Goal: Communication & Community: Answer question/provide support

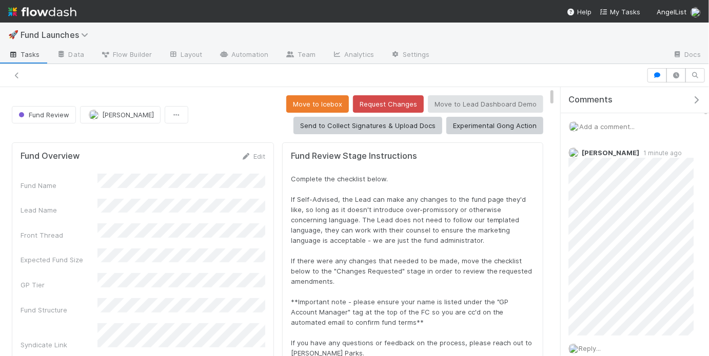
scroll to position [250, 0]
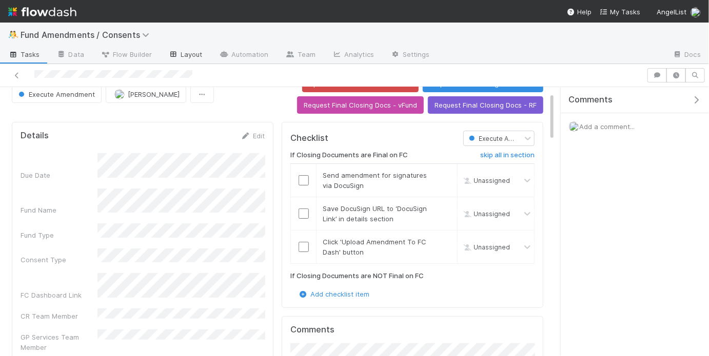
scroll to position [28, 0]
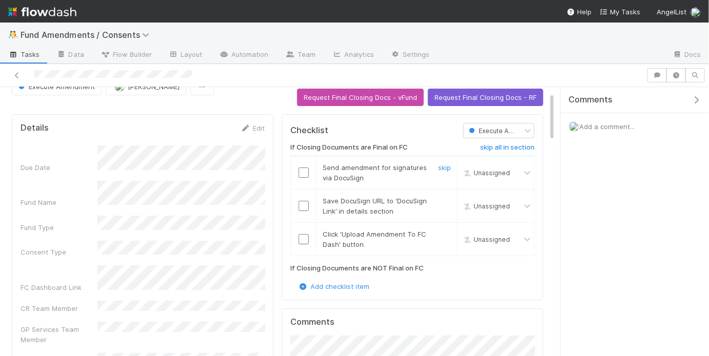
click at [307, 171] on input "checkbox" at bounding box center [303, 173] width 10 height 10
click at [301, 202] on input "checkbox" at bounding box center [303, 206] width 10 height 10
click at [301, 237] on input "checkbox" at bounding box center [303, 239] width 10 height 10
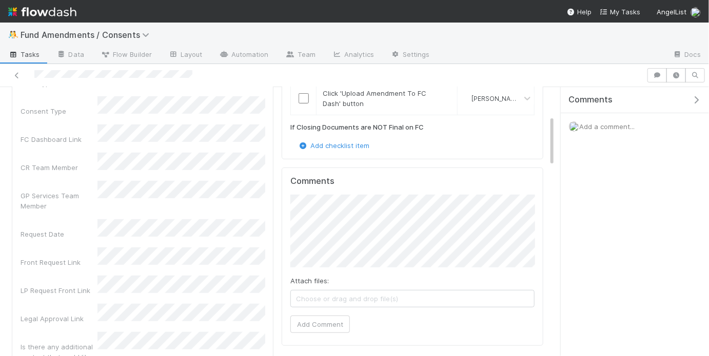
scroll to position [0, 0]
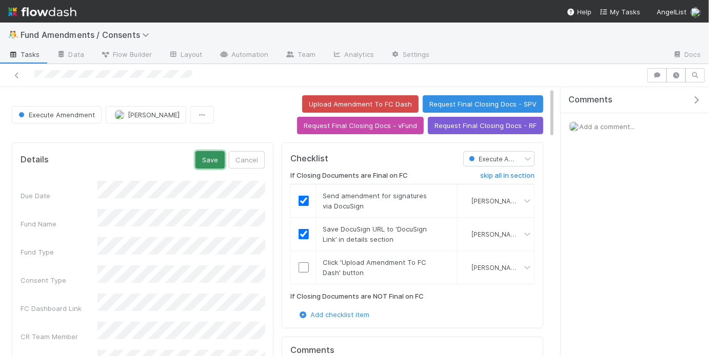
click at [209, 153] on button "Save" at bounding box center [209, 159] width 29 height 17
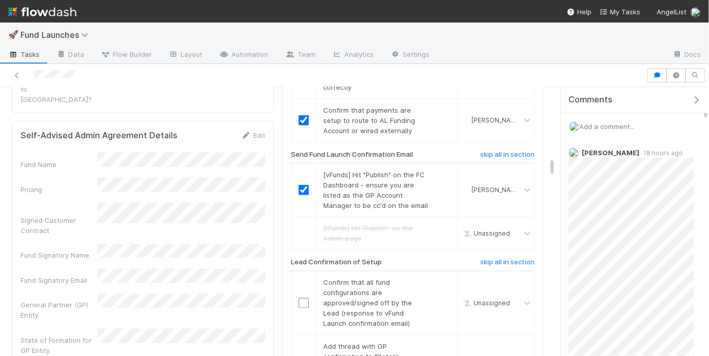
scroll to position [550, 0]
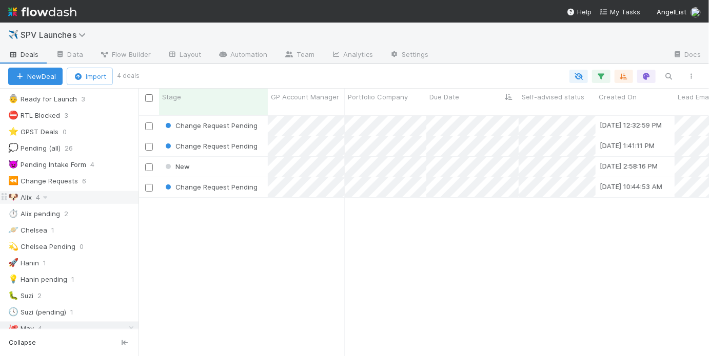
scroll to position [63, 0]
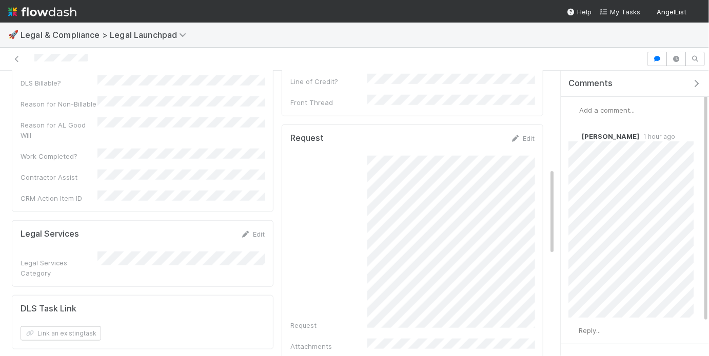
scroll to position [324, 0]
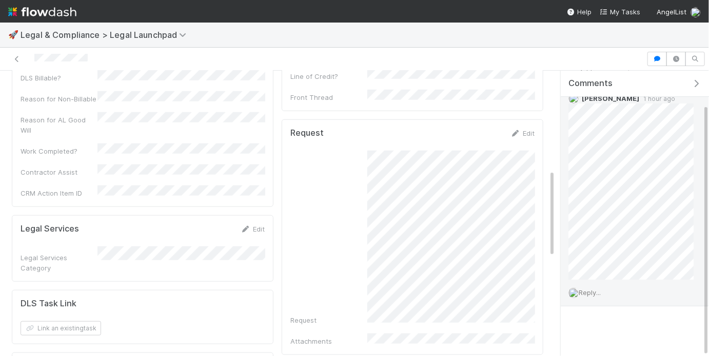
click at [601, 292] on span "Reply..." at bounding box center [590, 293] width 22 height 8
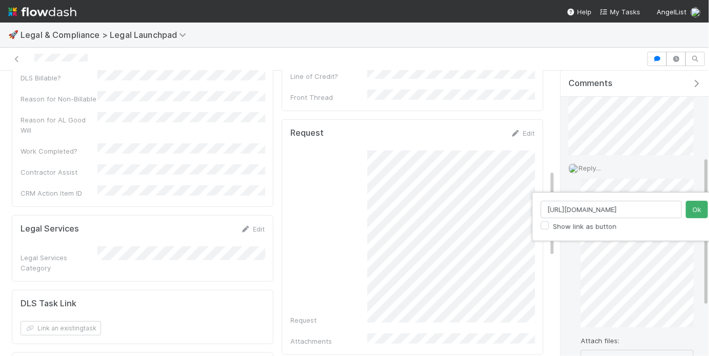
scroll to position [0, 102]
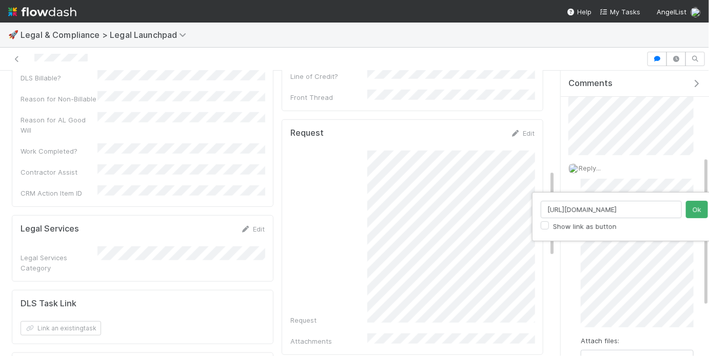
click at [616, 207] on input "[URL][DOMAIN_NAME]" at bounding box center [611, 209] width 141 height 17
click at [616, 207] on input "https://flowdash.internal.angellist.com/workflows/jp1Iq6/tasks/MOs83jPX" at bounding box center [611, 209] width 141 height 17
click at [693, 212] on button "Ok" at bounding box center [697, 209] width 22 height 17
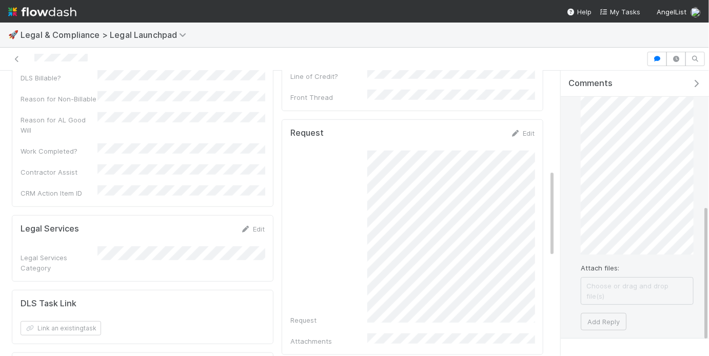
scroll to position [292, 0]
click at [611, 313] on button "Add Reply" at bounding box center [604, 321] width 46 height 17
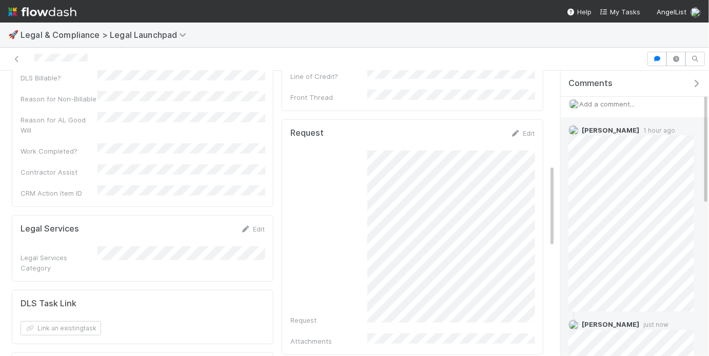
scroll to position [22, 0]
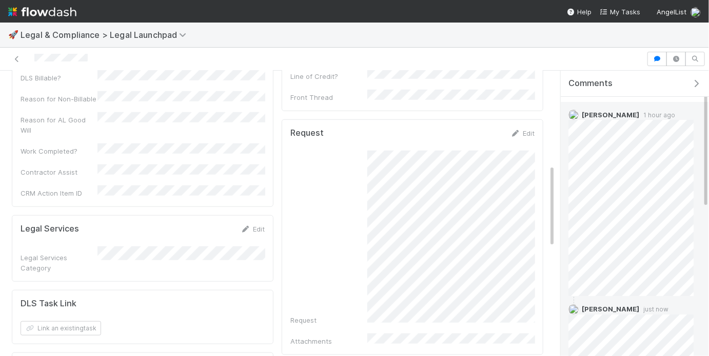
click at [597, 113] on span "Jason Siev" at bounding box center [610, 115] width 57 height 8
click at [575, 111] on img at bounding box center [573, 115] width 10 height 10
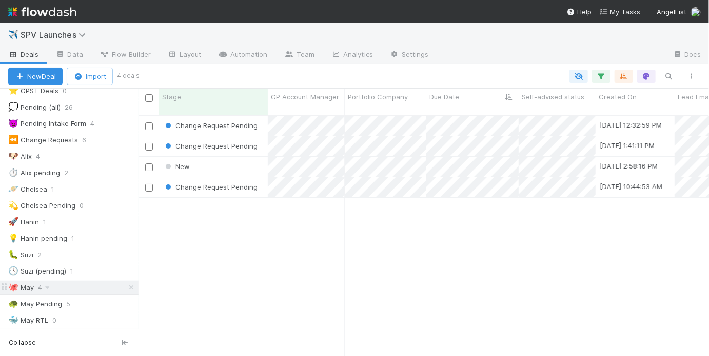
scroll to position [249, 570]
click at [50, 298] on div "🐢 May Pending" at bounding box center [35, 304] width 54 height 13
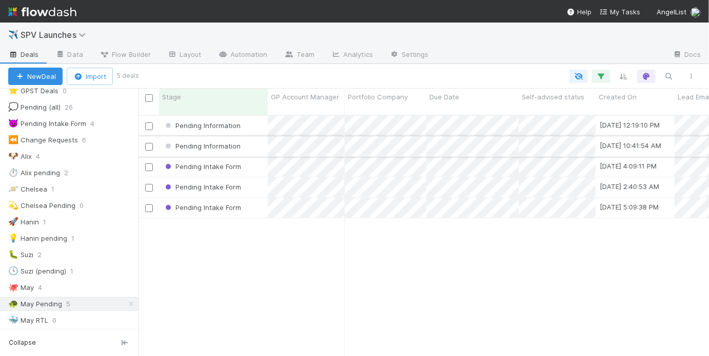
scroll to position [249, 570]
click at [255, 116] on div "Pending Information" at bounding box center [213, 126] width 109 height 20
